Goal: Information Seeking & Learning: Learn about a topic

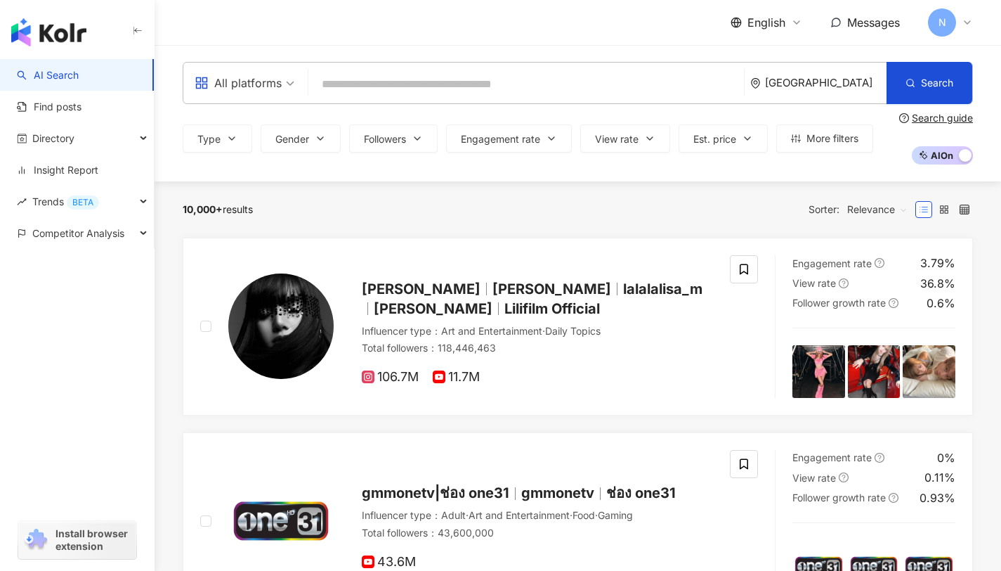
click at [377, 89] on input "search" at bounding box center [526, 84] width 424 height 27
click at [235, 84] on div "All platforms" at bounding box center [238, 83] width 87 height 22
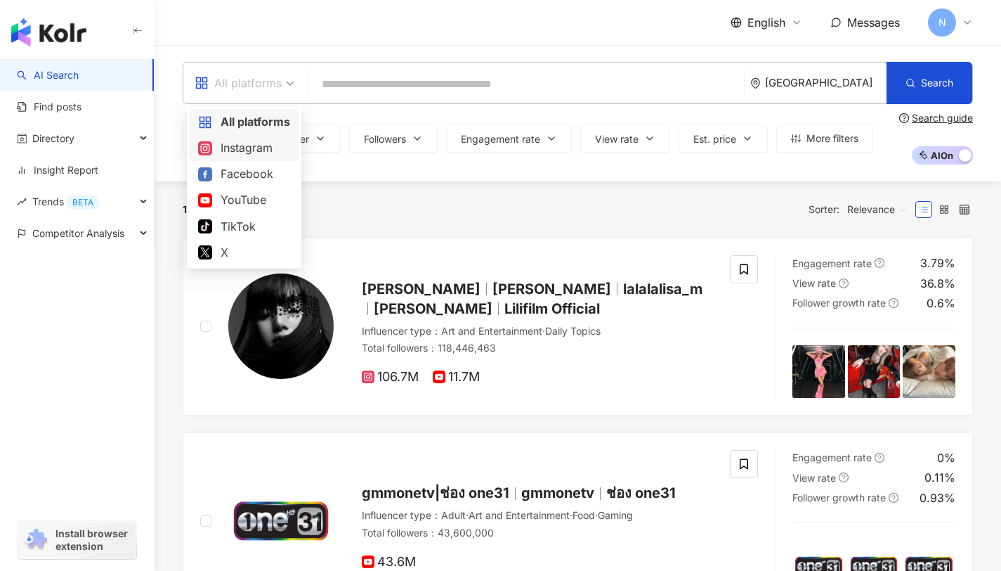
click at [272, 148] on div "Instagram" at bounding box center [244, 148] width 92 height 18
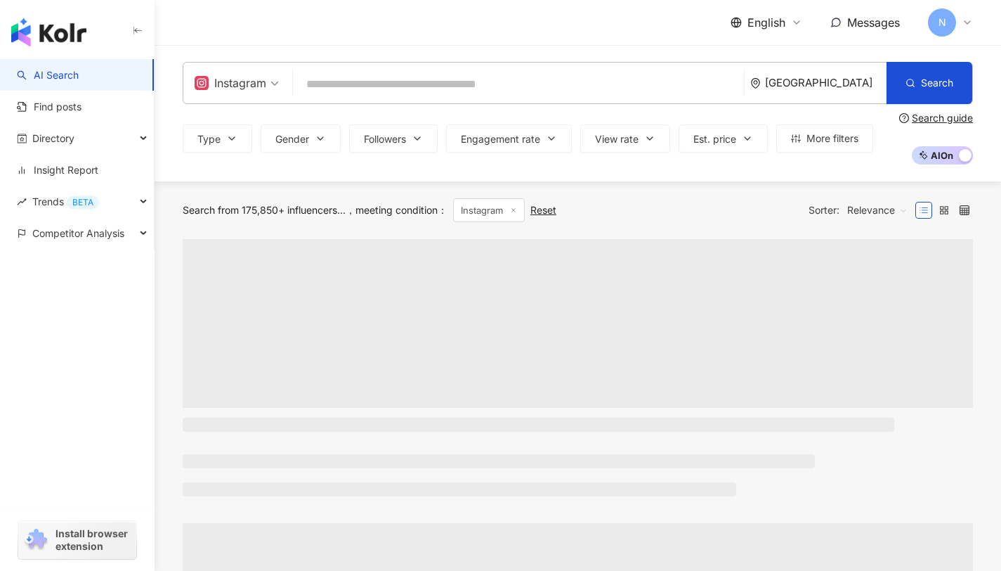
click at [212, 89] on div "Instagram" at bounding box center [231, 83] width 72 height 22
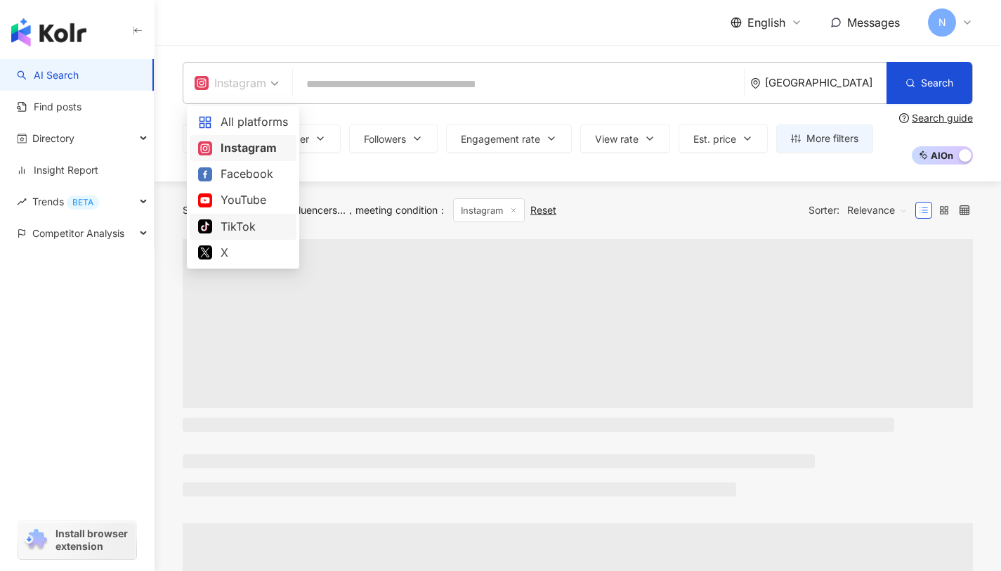
click at [254, 228] on div "TikTok" at bounding box center [243, 227] width 90 height 18
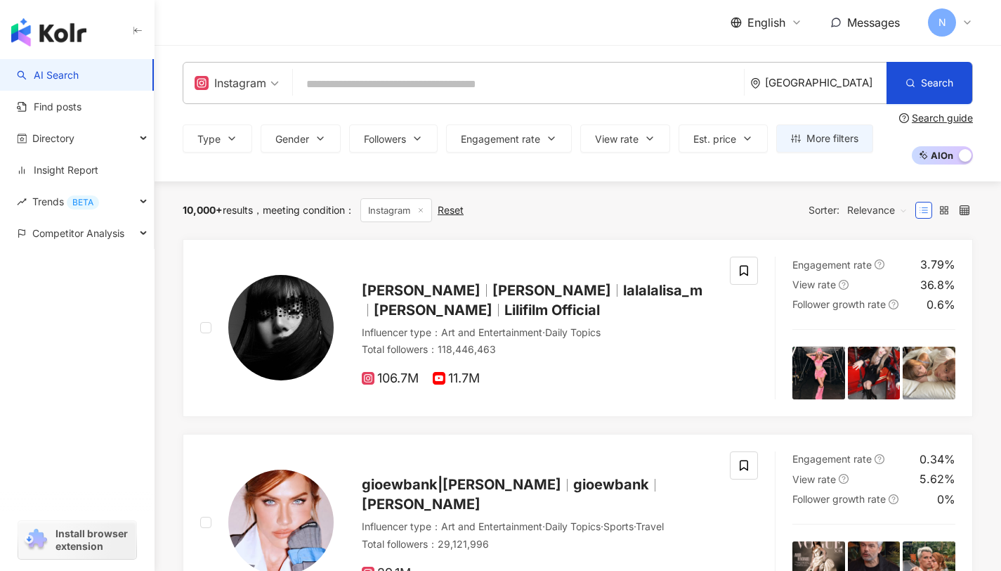
click at [859, 77] on div "Thailand" at bounding box center [826, 83] width 122 height 12
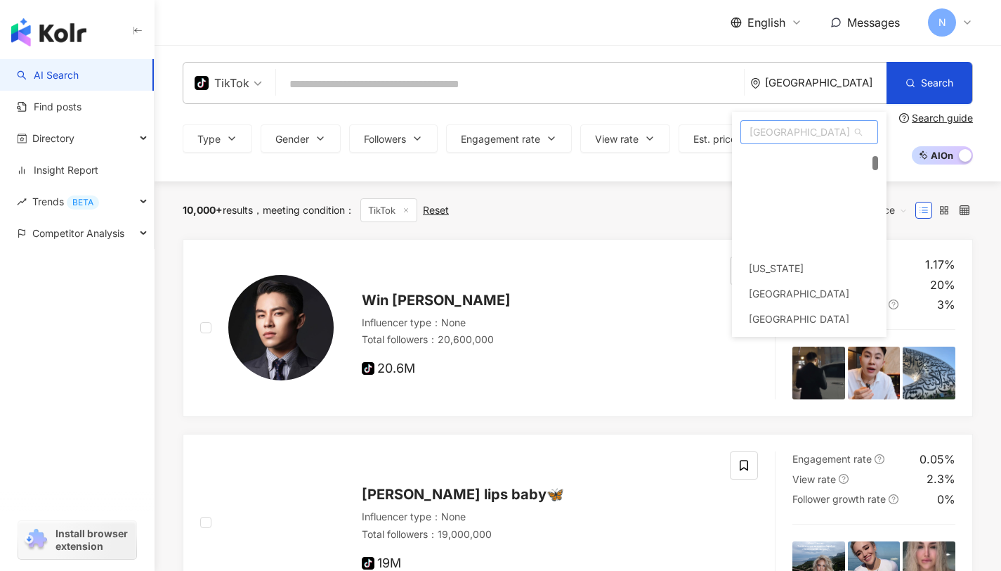
drag, startPoint x: 875, startPoint y: 155, endPoint x: 857, endPoint y: 214, distance: 61.1
click at [874, 159] on div at bounding box center [876, 163] width 6 height 14
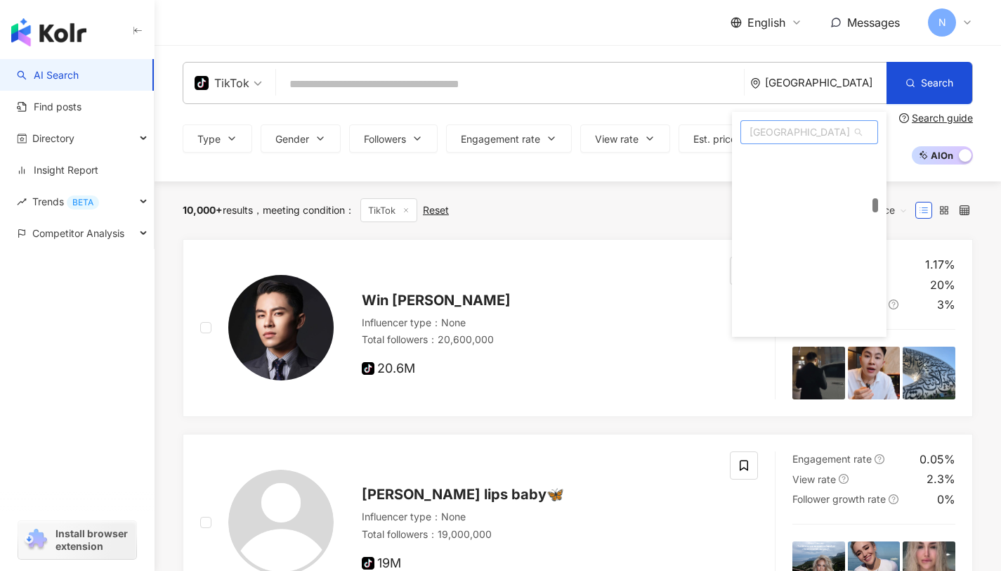
scroll to position [2084, 0]
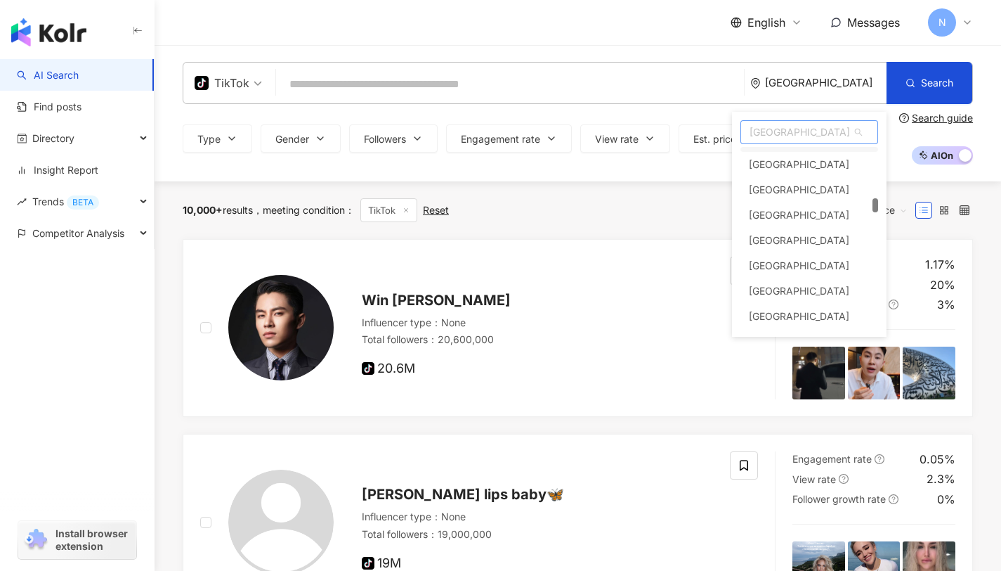
click at [812, 131] on span "Thailand" at bounding box center [809, 132] width 136 height 22
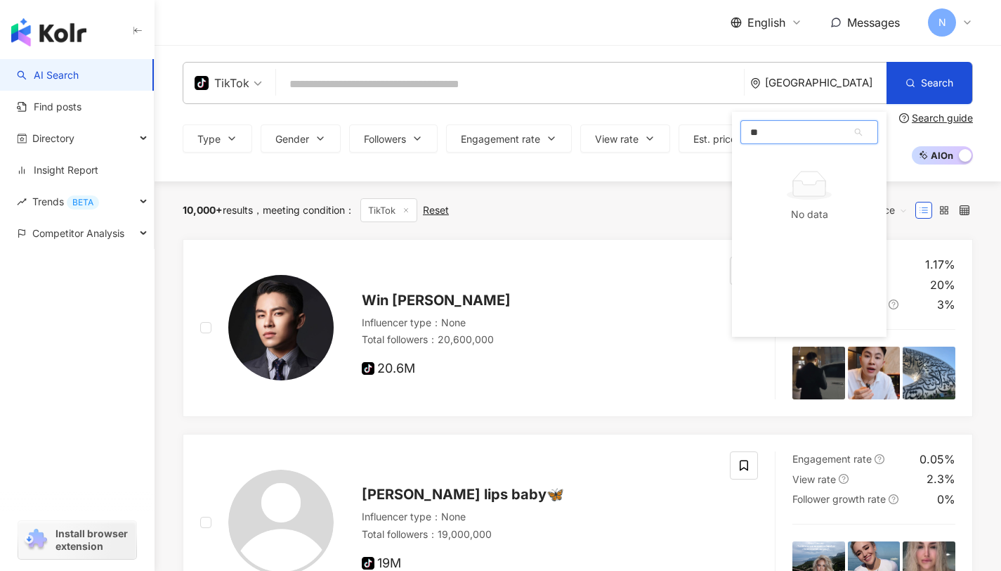
type input "*"
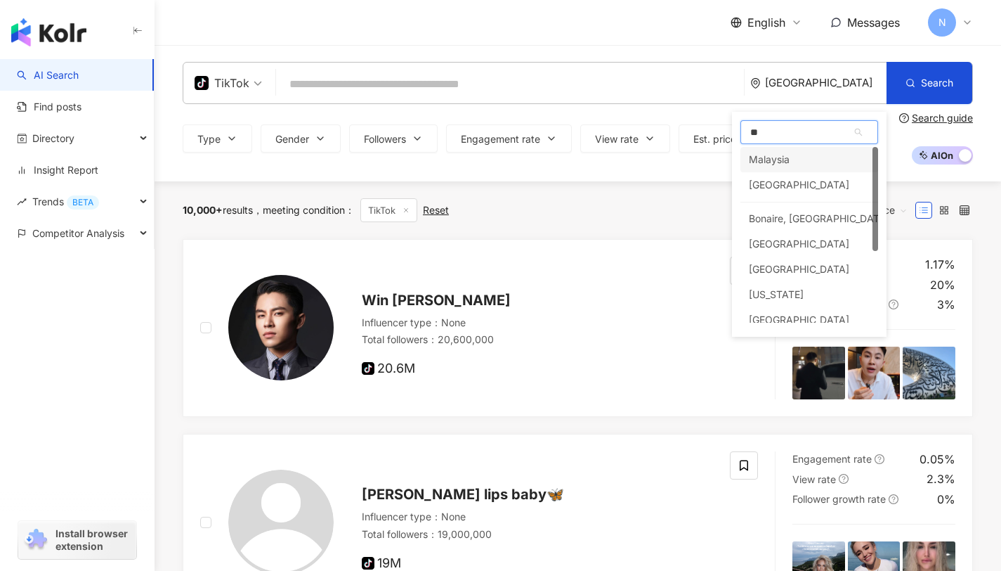
type input "***"
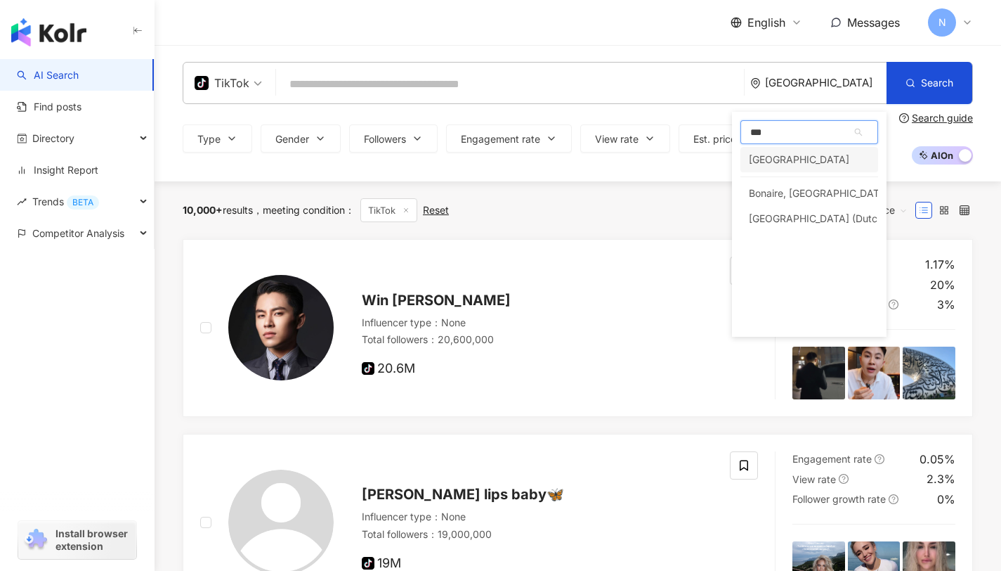
click at [822, 167] on div "Singapore" at bounding box center [810, 159] width 138 height 25
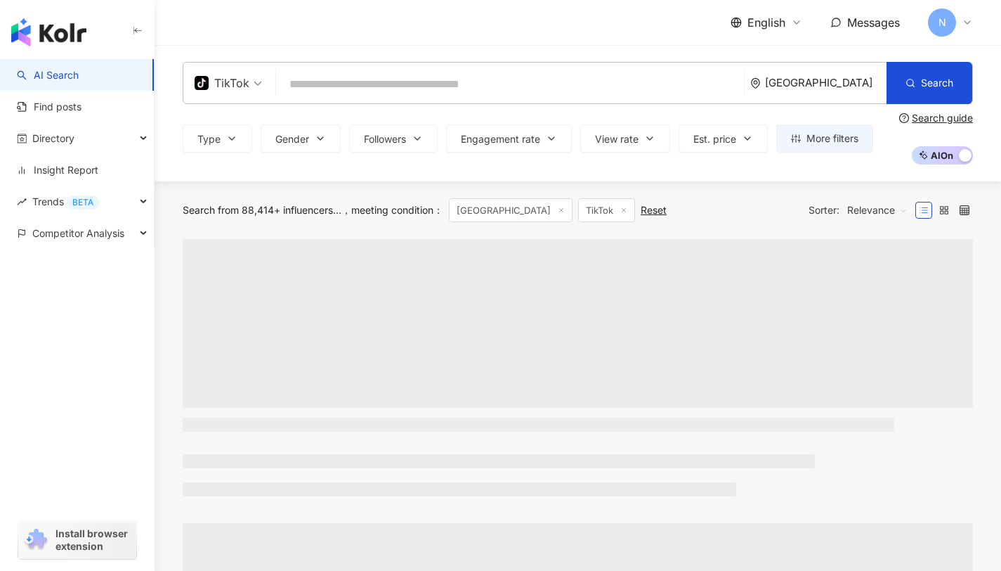
click at [442, 83] on input "search" at bounding box center [510, 84] width 457 height 27
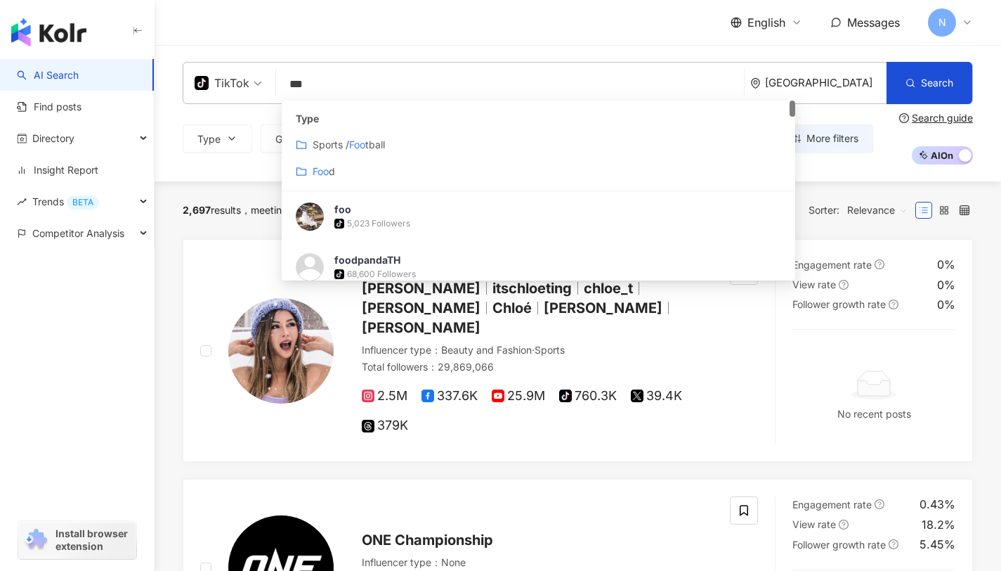
click at [309, 166] on div "Foo d" at bounding box center [539, 171] width 486 height 15
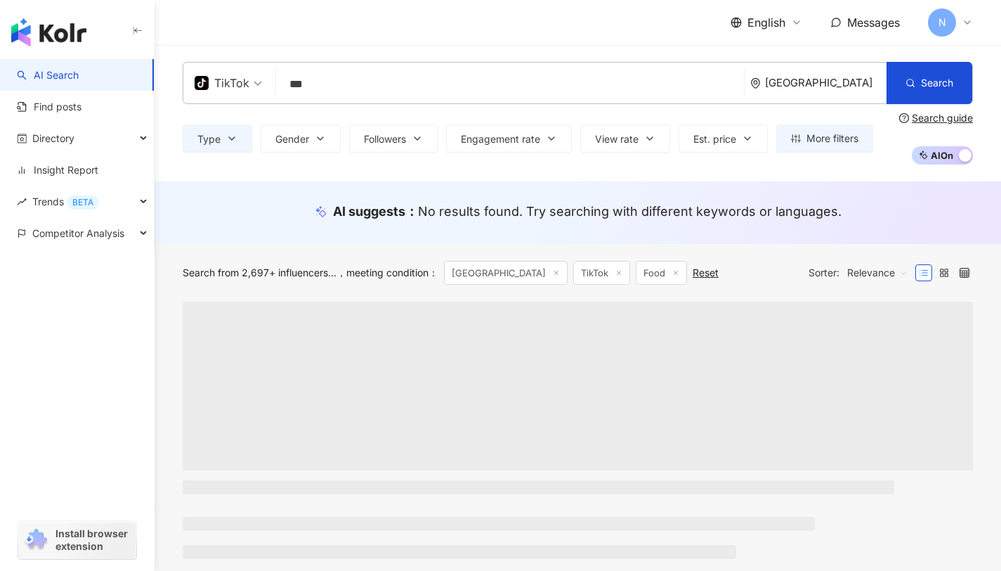
click at [352, 86] on input "***" at bounding box center [510, 84] width 457 height 27
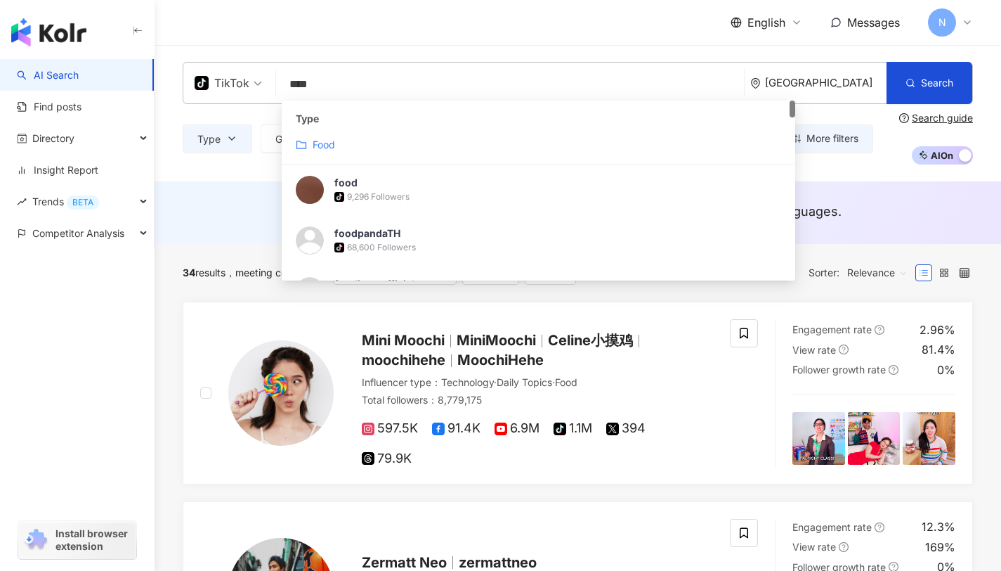
click at [323, 141] on mark "Food" at bounding box center [324, 144] width 22 height 12
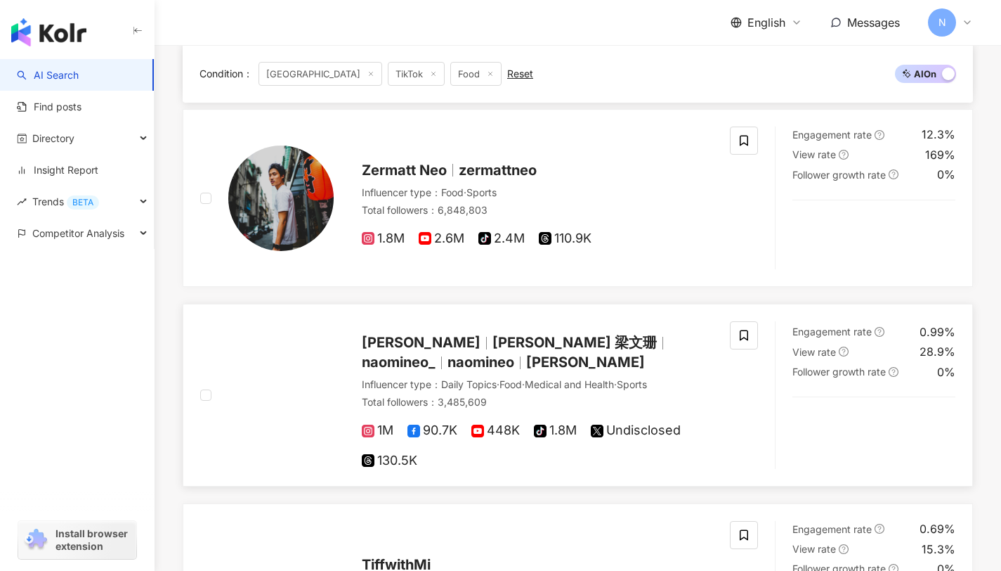
scroll to position [335, 0]
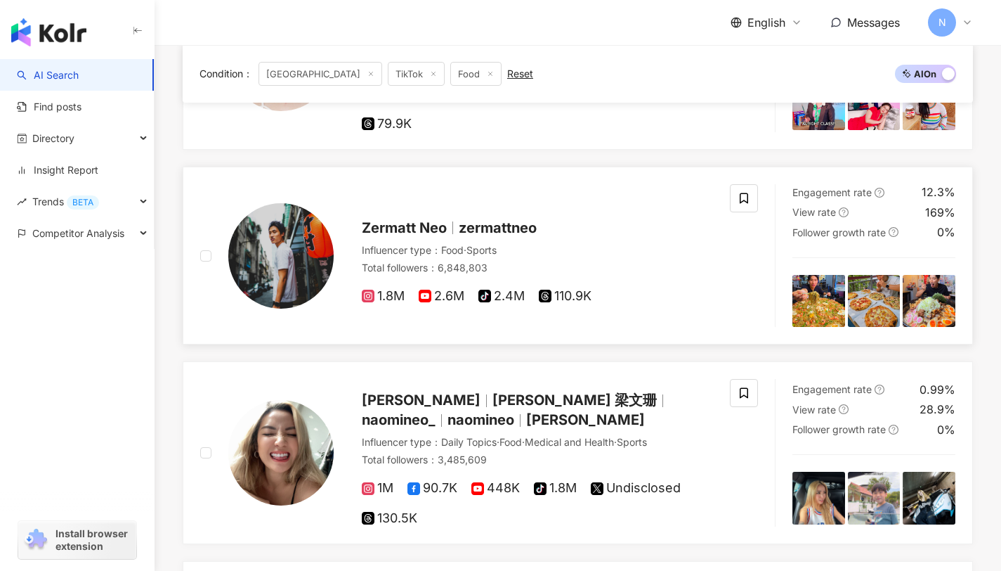
type input "****"
click at [477, 203] on div "Zermatt Neo zermattneo Influencer type ： Food · Sports Total followers ： 6,848,…" at bounding box center [465, 255] width 530 height 143
click at [502, 220] on span "zermattneo" at bounding box center [498, 227] width 78 height 17
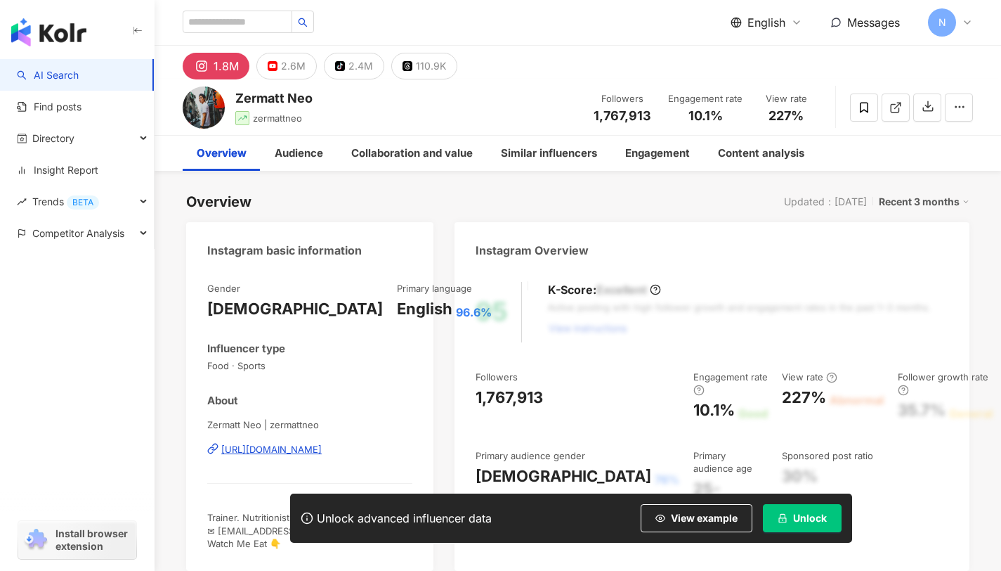
click at [807, 522] on span "Unlock" at bounding box center [810, 517] width 34 height 11
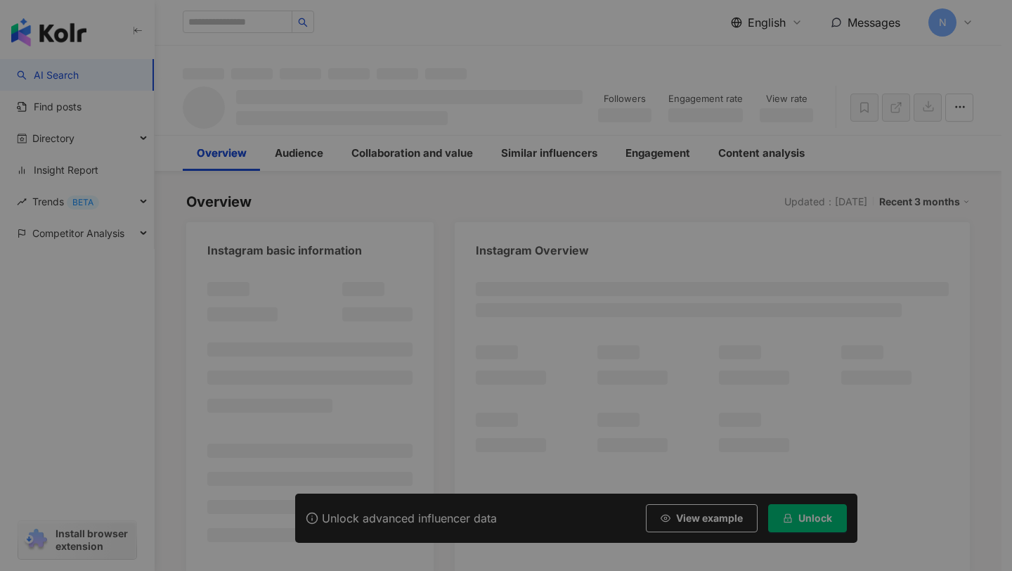
click at [551, 188] on div "Your unlocking credit has been exhausted, Please go to Add-on to unlock Continu…" at bounding box center [506, 285] width 1012 height 571
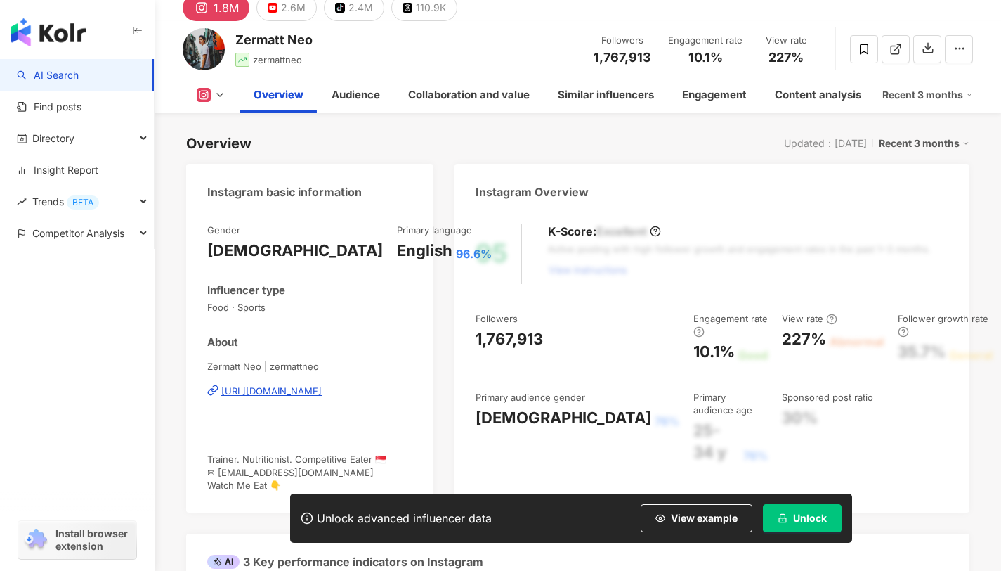
scroll to position [233, 0]
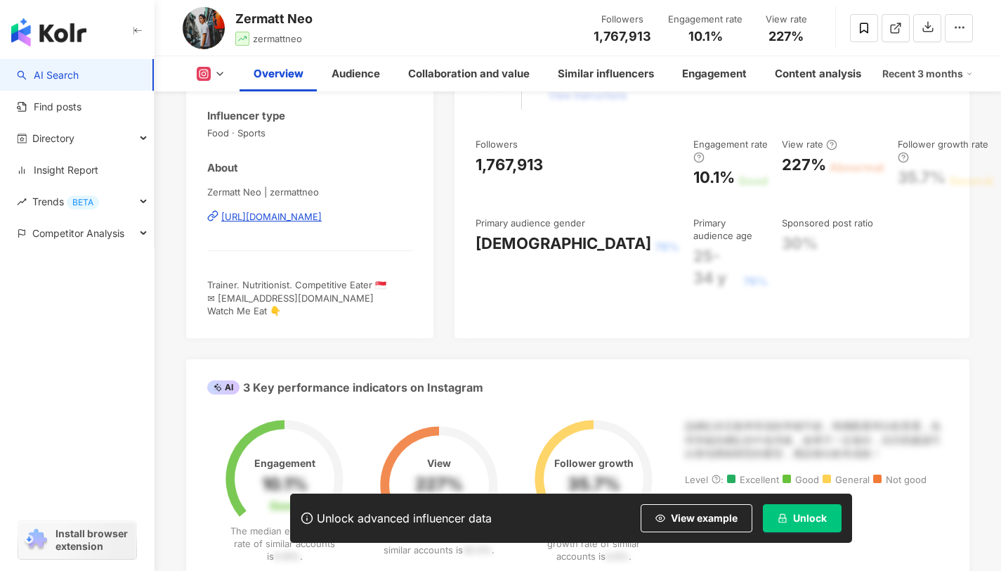
click at [803, 524] on button "Unlock" at bounding box center [802, 518] width 79 height 28
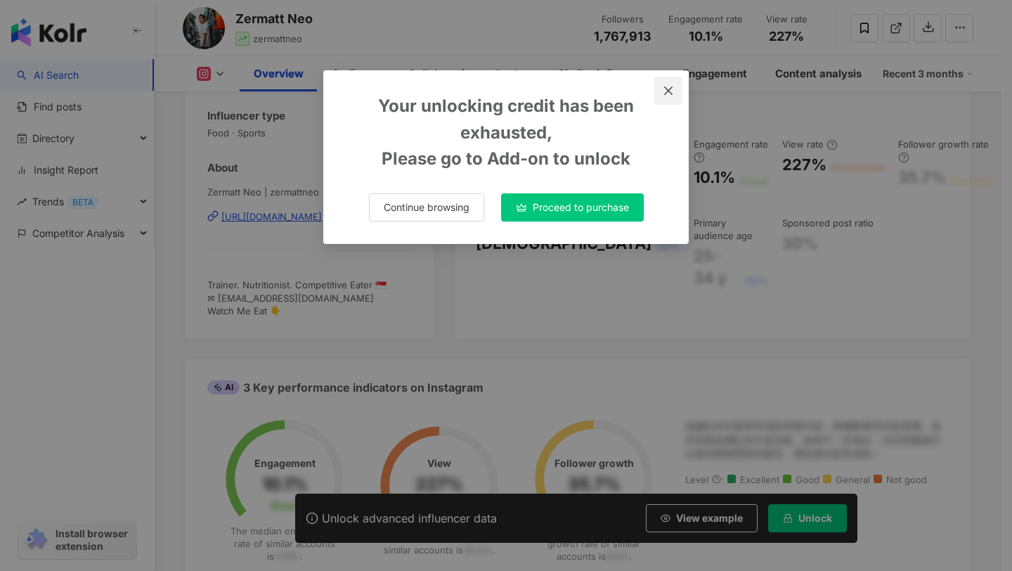
click at [667, 83] on button "Close" at bounding box center [668, 91] width 28 height 28
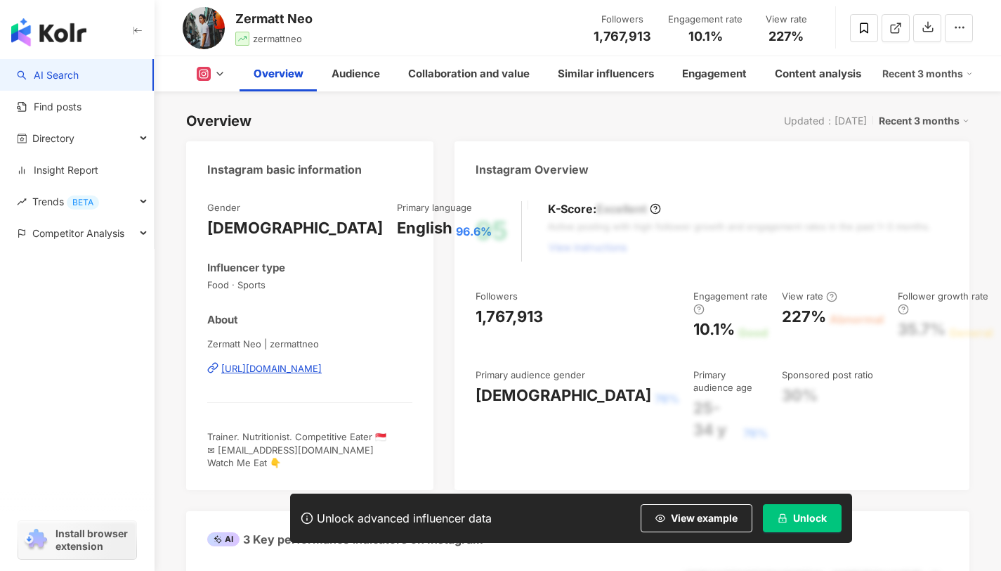
scroll to position [145, 0]
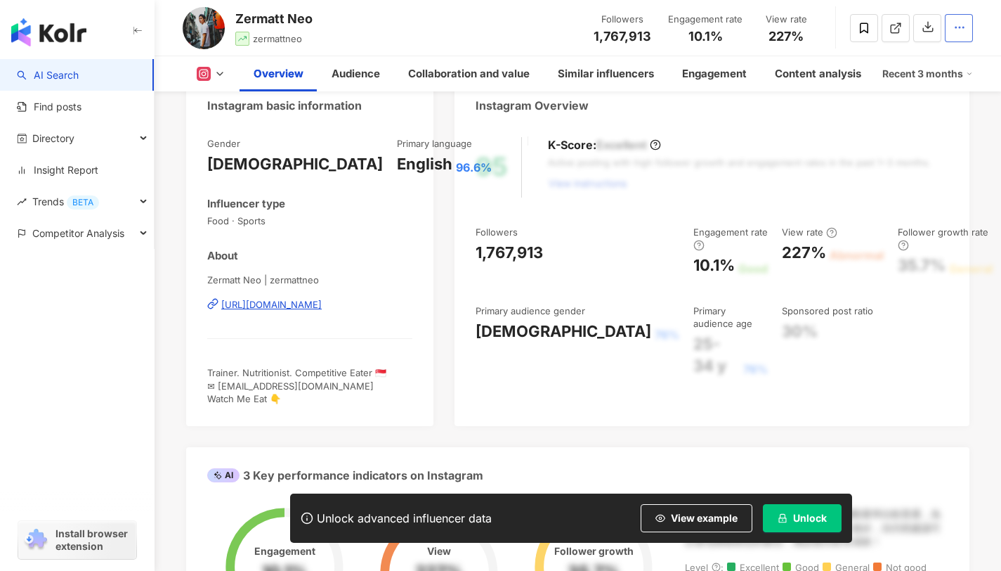
click at [962, 32] on icon "button" at bounding box center [960, 27] width 13 height 13
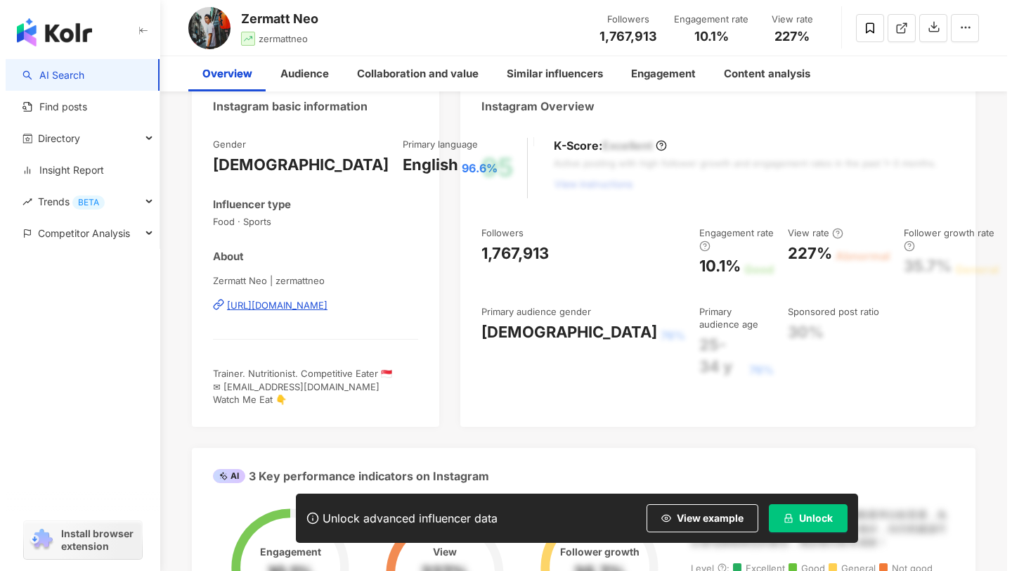
scroll to position [0, 0]
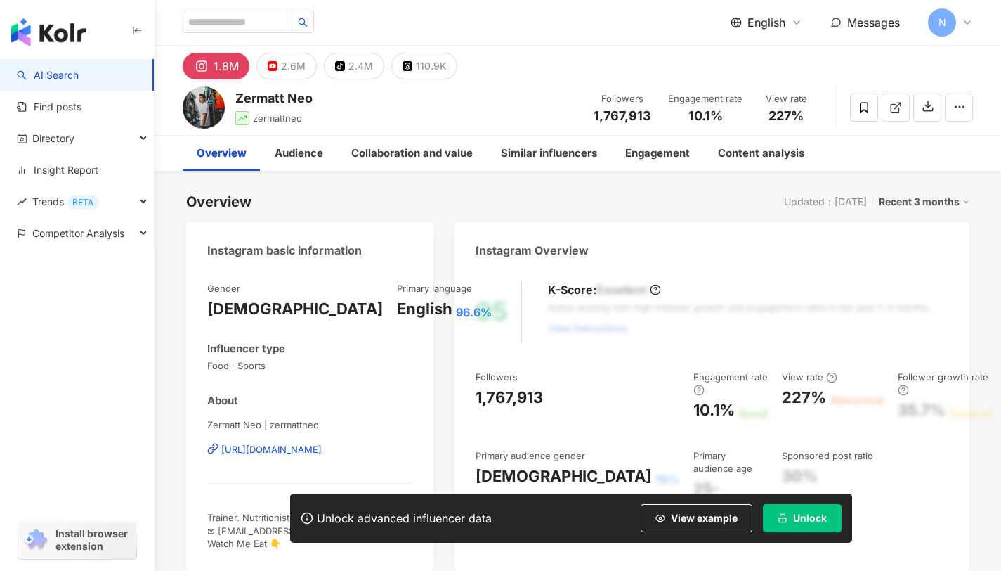
click at [963, 18] on icon at bounding box center [967, 22] width 11 height 11
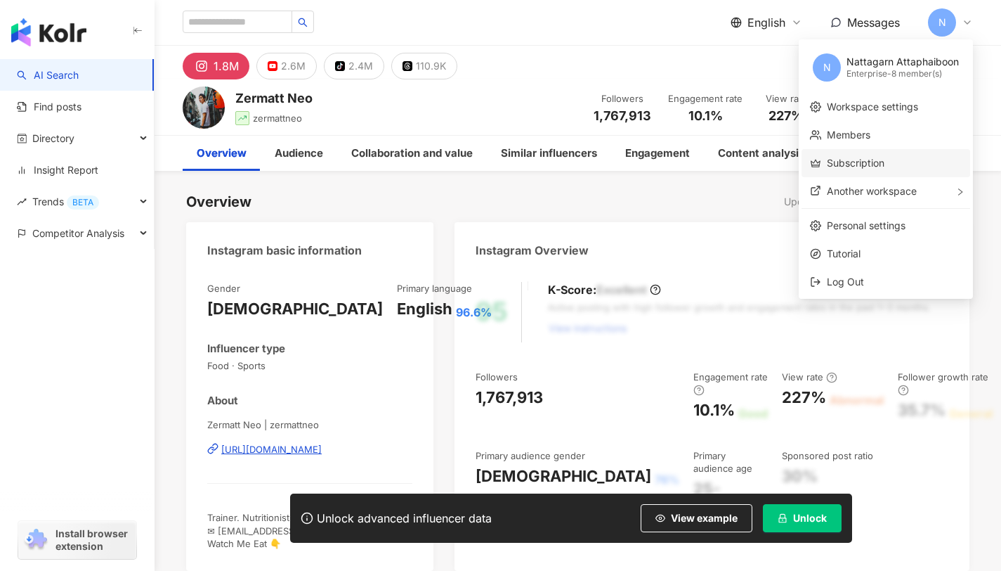
click at [879, 176] on ul "N Nattagarn Attaphaiboon Enterprise - 8 member(s) Workspace settings Members Su…" at bounding box center [886, 168] width 174 height 259
click at [880, 169] on link "Subscription" at bounding box center [856, 163] width 58 height 12
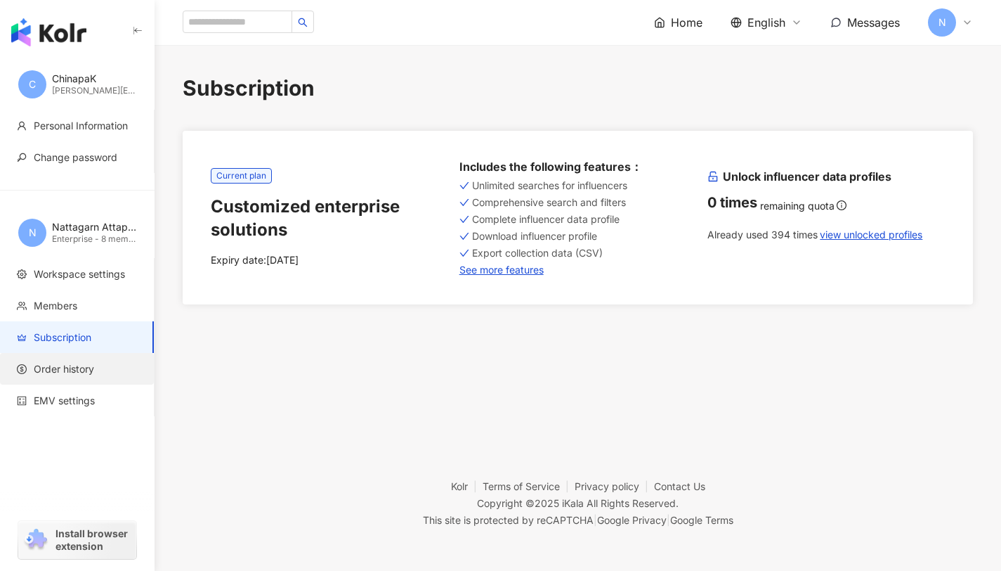
click at [73, 368] on span "Order history" at bounding box center [64, 369] width 60 height 14
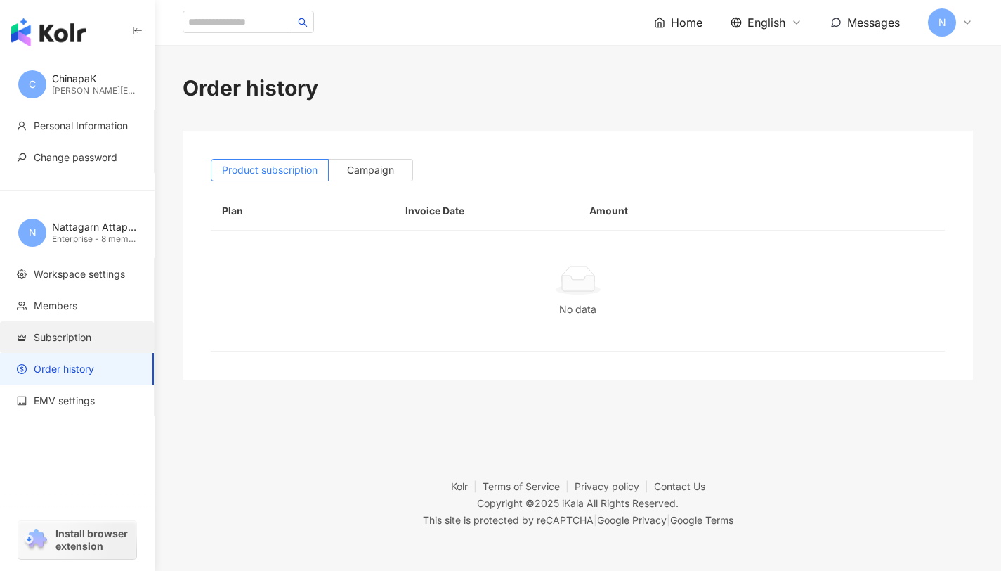
click at [91, 330] on span "Subscription" at bounding box center [63, 337] width 58 height 14
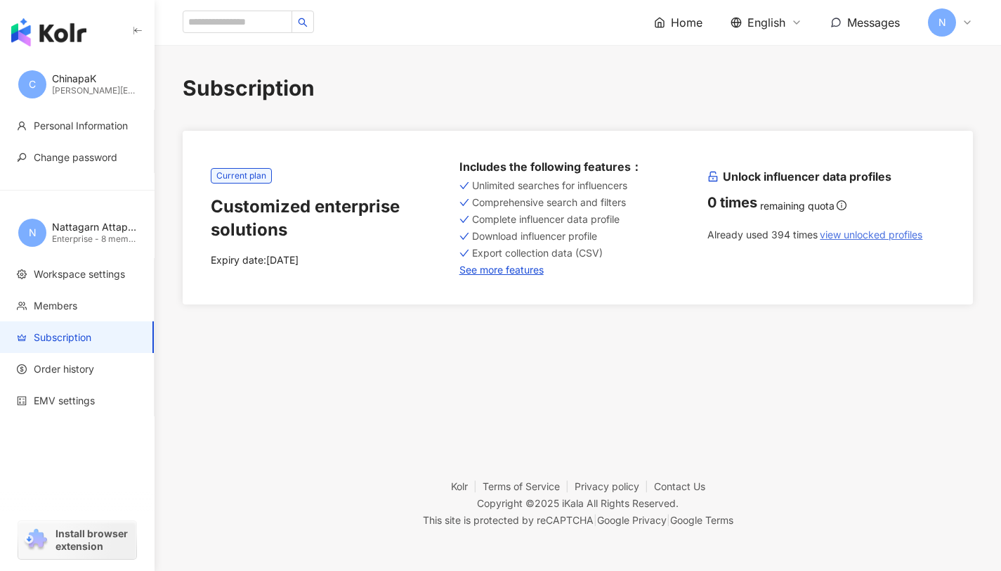
click at [872, 240] on span "view unlocked profiles" at bounding box center [871, 234] width 103 height 11
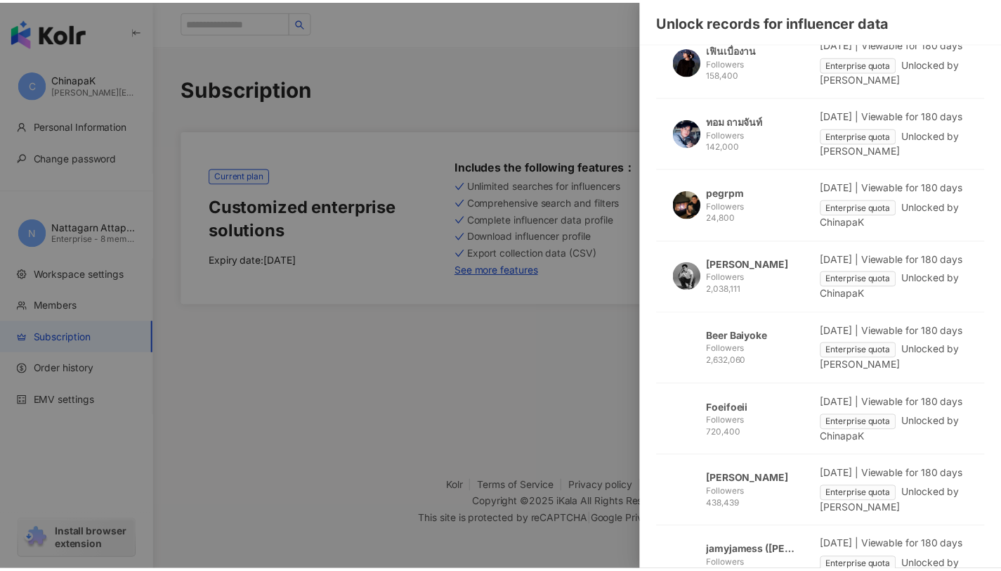
scroll to position [2027, 0]
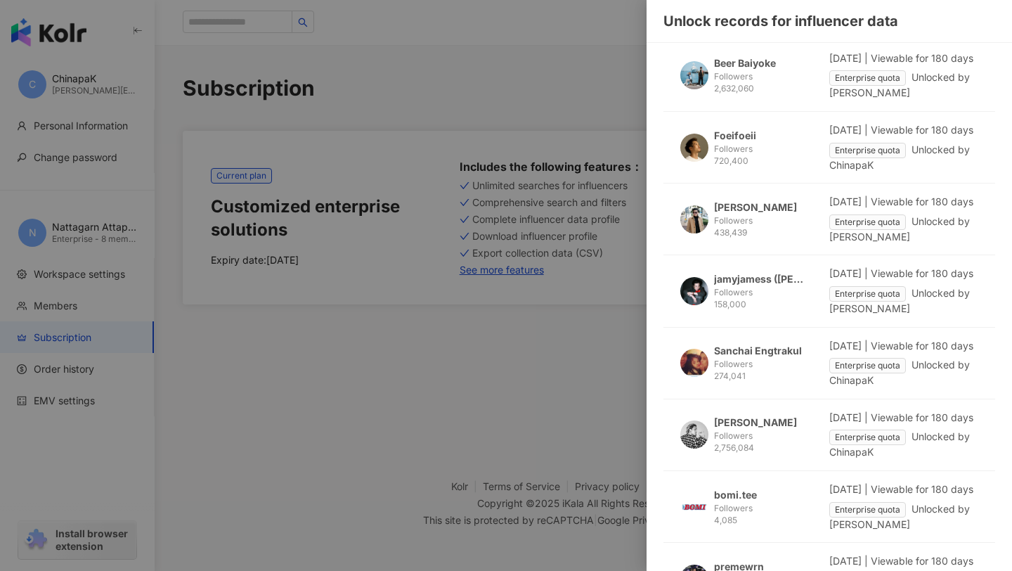
click at [455, 404] on div at bounding box center [506, 285] width 1012 height 571
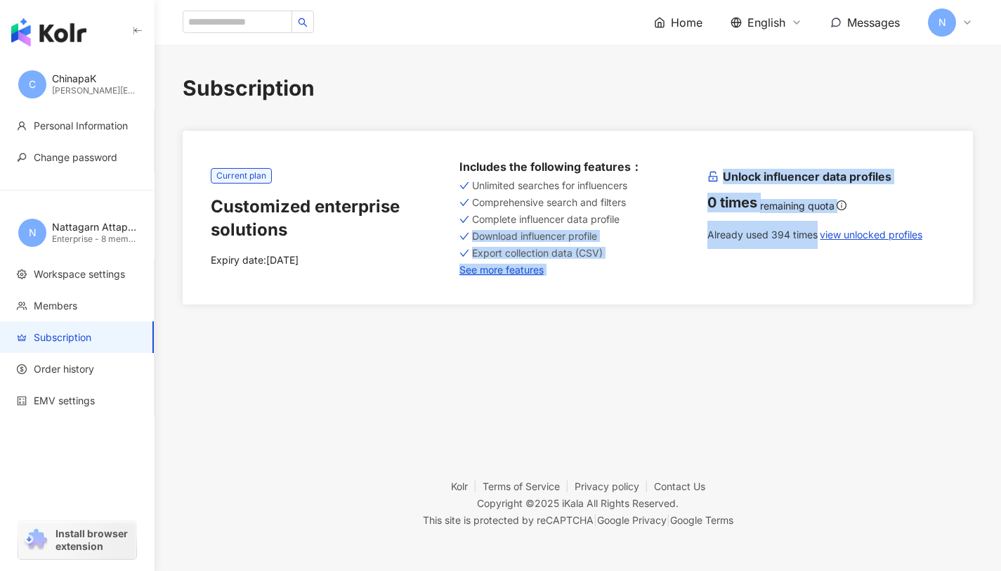
drag, startPoint x: 942, startPoint y: 240, endPoint x: 690, endPoint y: 225, distance: 252.1
click at [690, 225] on div "Current plan Customized enterprise solutions Expiry date: [DATE] Includes the f…" at bounding box center [578, 217] width 734 height 117
click at [776, 272] on div "Current plan Customized enterprise solutions Expiry date: [DATE] Includes the f…" at bounding box center [578, 217] width 734 height 117
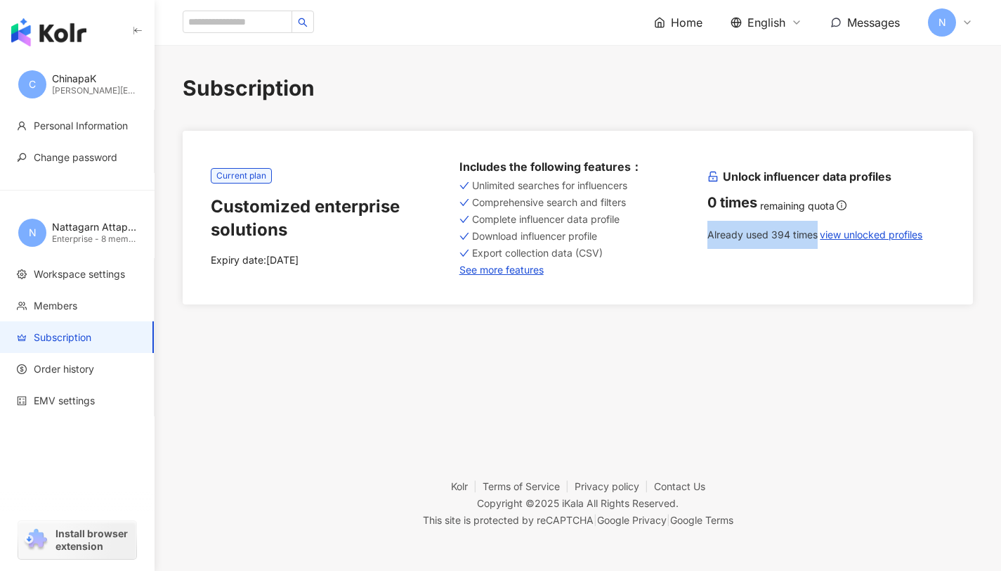
drag, startPoint x: 817, startPoint y: 238, endPoint x: 704, endPoint y: 232, distance: 113.3
click at [704, 232] on div "Current plan Customized enterprise solutions Expiry date: [DATE] Includes the f…" at bounding box center [578, 217] width 734 height 117
click at [867, 207] on div "0 times remaining quota" at bounding box center [827, 203] width 238 height 20
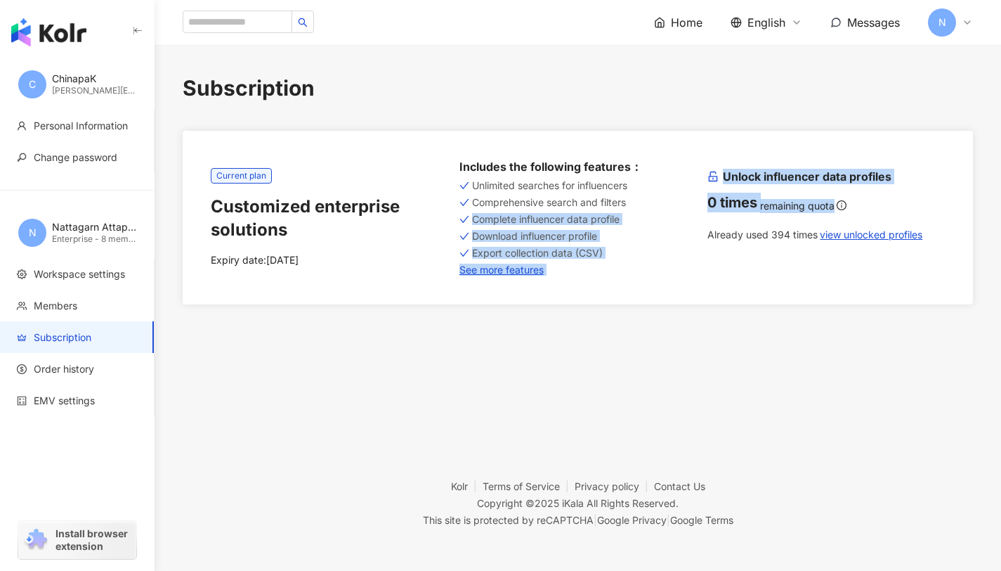
drag, startPoint x: 909, startPoint y: 207, endPoint x: 698, endPoint y: 199, distance: 211.0
click at [698, 199] on div "Current plan Customized enterprise solutions Expiry date: [DATE] Includes the f…" at bounding box center [578, 217] width 734 height 117
click at [713, 214] on div "Unlock influencer data profiles 0 times remaining quota Already used 394 times …" at bounding box center [827, 209] width 238 height 80
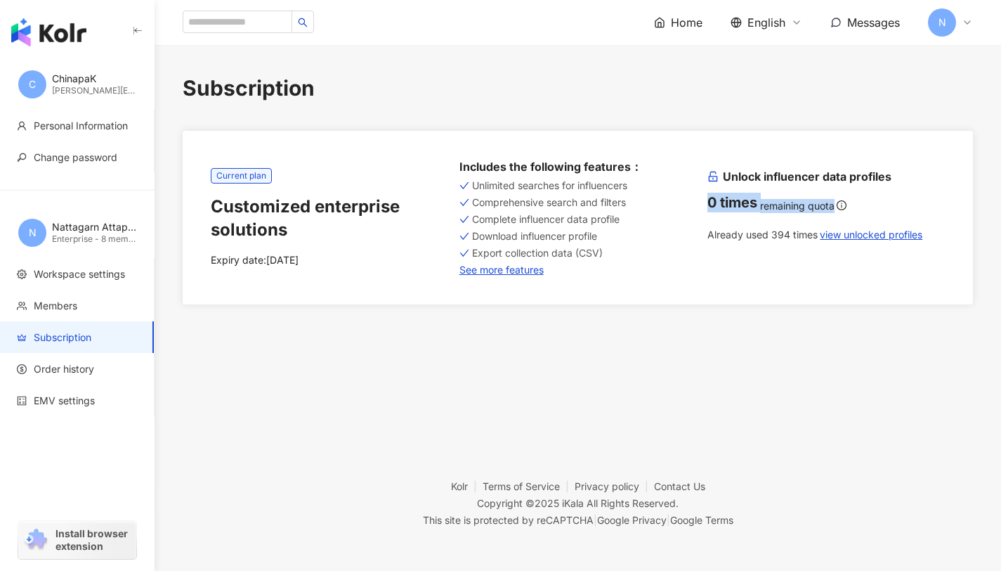
drag, startPoint x: 706, startPoint y: 209, endPoint x: 865, endPoint y: 203, distance: 158.9
click at [865, 203] on div "Current plan Customized enterprise solutions Expiry date: [DATE] Includes the f…" at bounding box center [578, 217] width 734 height 117
click at [774, 375] on div "Subscription Current plan Customized enterprise solutions Expiry date: [DATE] I…" at bounding box center [578, 230] width 847 height 370
drag, startPoint x: 820, startPoint y: 239, endPoint x: 686, endPoint y: 239, distance: 134.2
click at [686, 239] on div "Current plan Customized enterprise solutions Expiry date: [DATE] Includes the f…" at bounding box center [578, 217] width 734 height 117
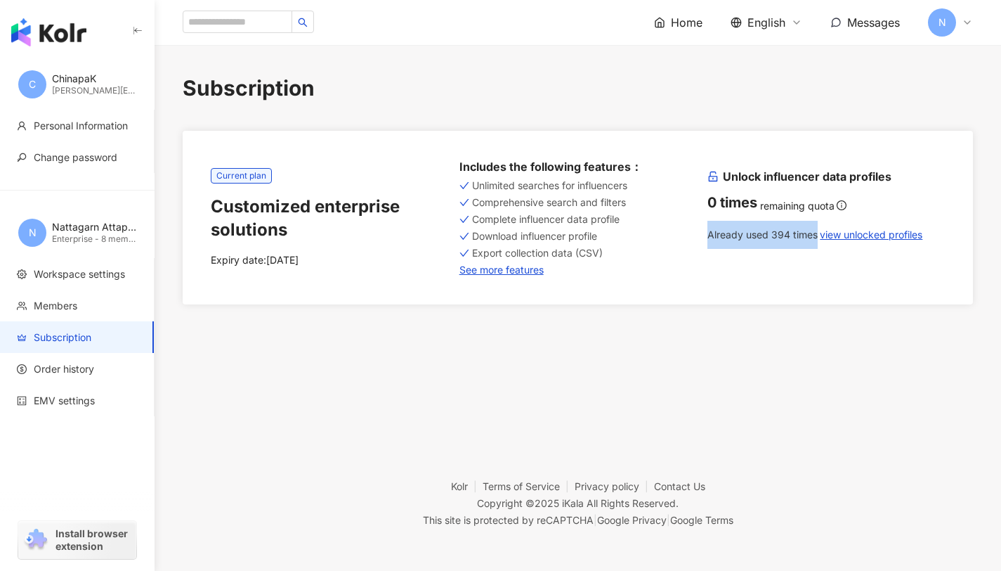
drag, startPoint x: 736, startPoint y: 245, endPoint x: 815, endPoint y: 257, distance: 79.6
click at [815, 257] on div "Current plan Customized enterprise solutions Expiry date: [DATE] Includes the f…" at bounding box center [578, 217] width 734 height 117
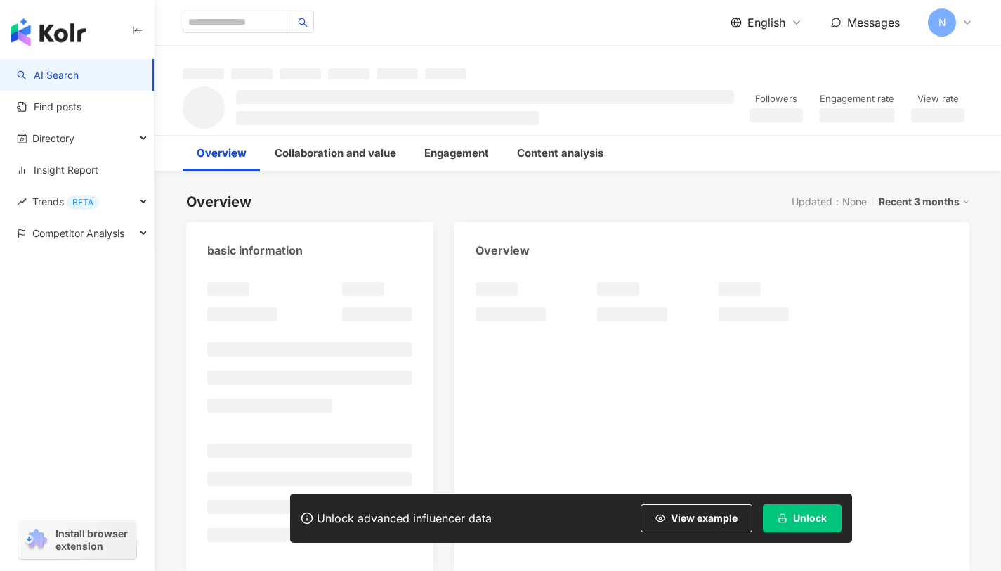
scroll to position [13, 0]
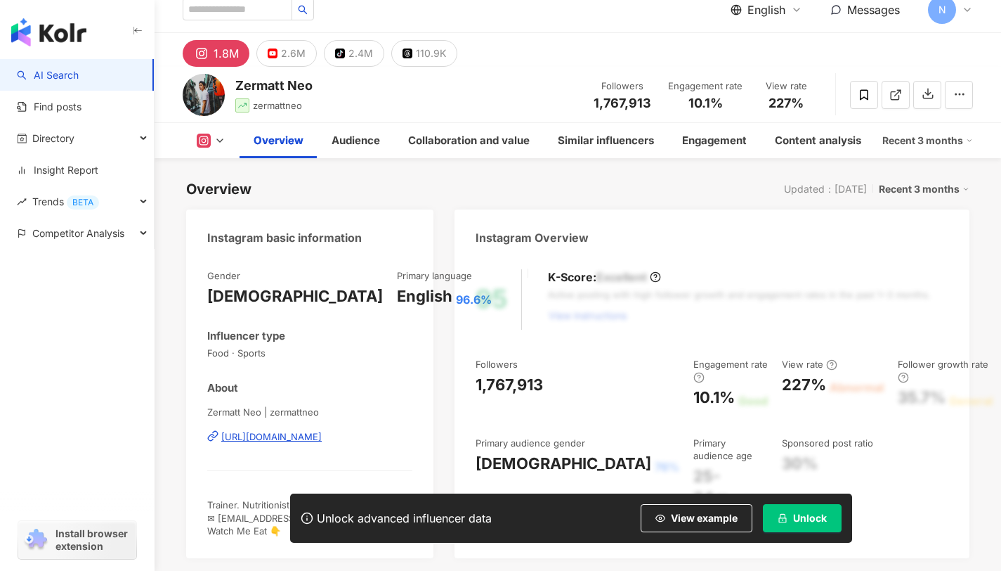
scroll to position [25, 0]
